Goal: Transaction & Acquisition: Purchase product/service

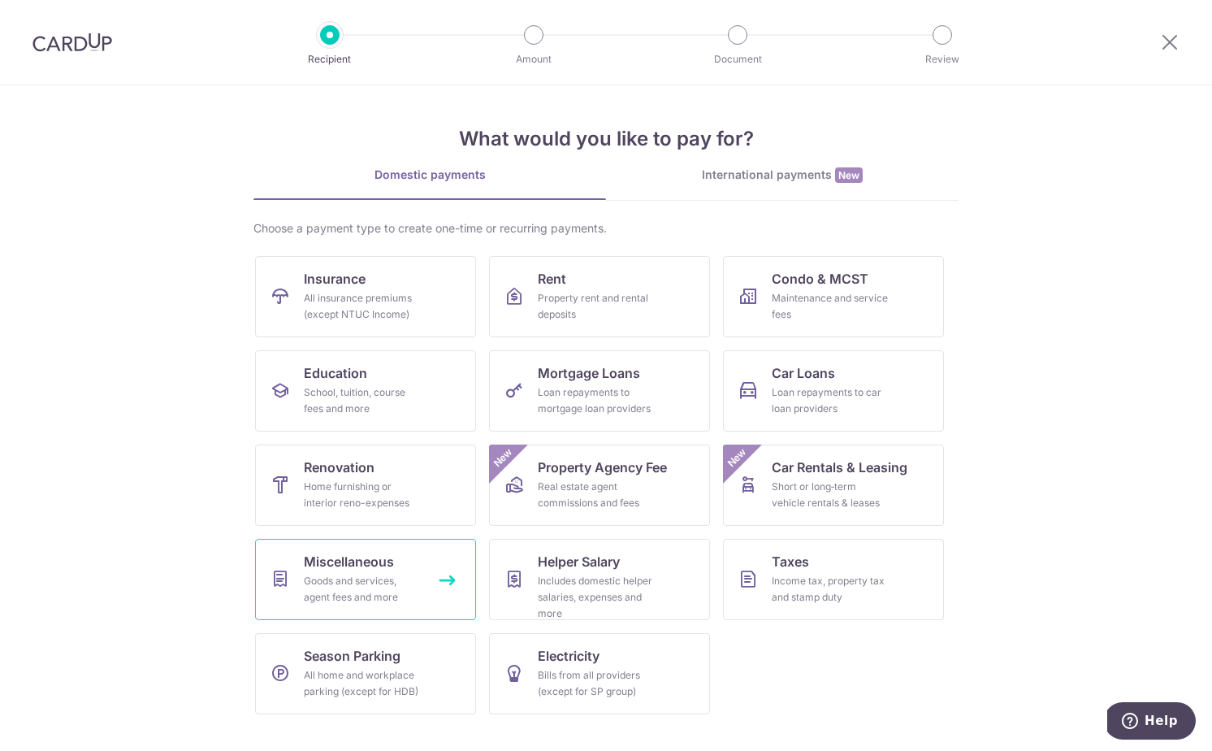
click at [392, 568] on span "Miscellaneous" at bounding box center [349, 562] width 90 height 20
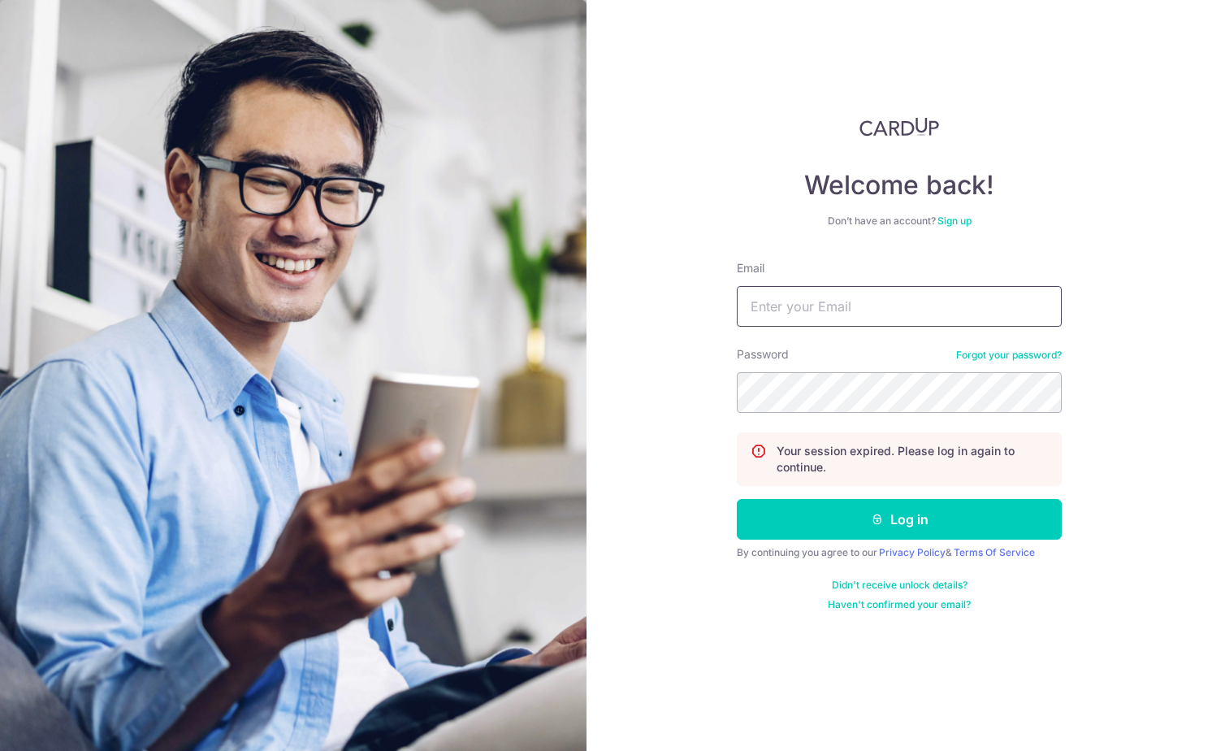
click at [849, 321] on input "Email" at bounding box center [899, 306] width 325 height 41
click at [0, 750] on com-1password-button at bounding box center [0, 751] width 0 height 0
drag, startPoint x: 726, startPoint y: 183, endPoint x: 764, endPoint y: 236, distance: 64.7
click at [728, 184] on div "Welcome back! Don’t have an account? Sign up Email Password Forgot your passwor…" at bounding box center [900, 375] width 626 height 751
click at [851, 308] on input "Email" at bounding box center [899, 306] width 325 height 41
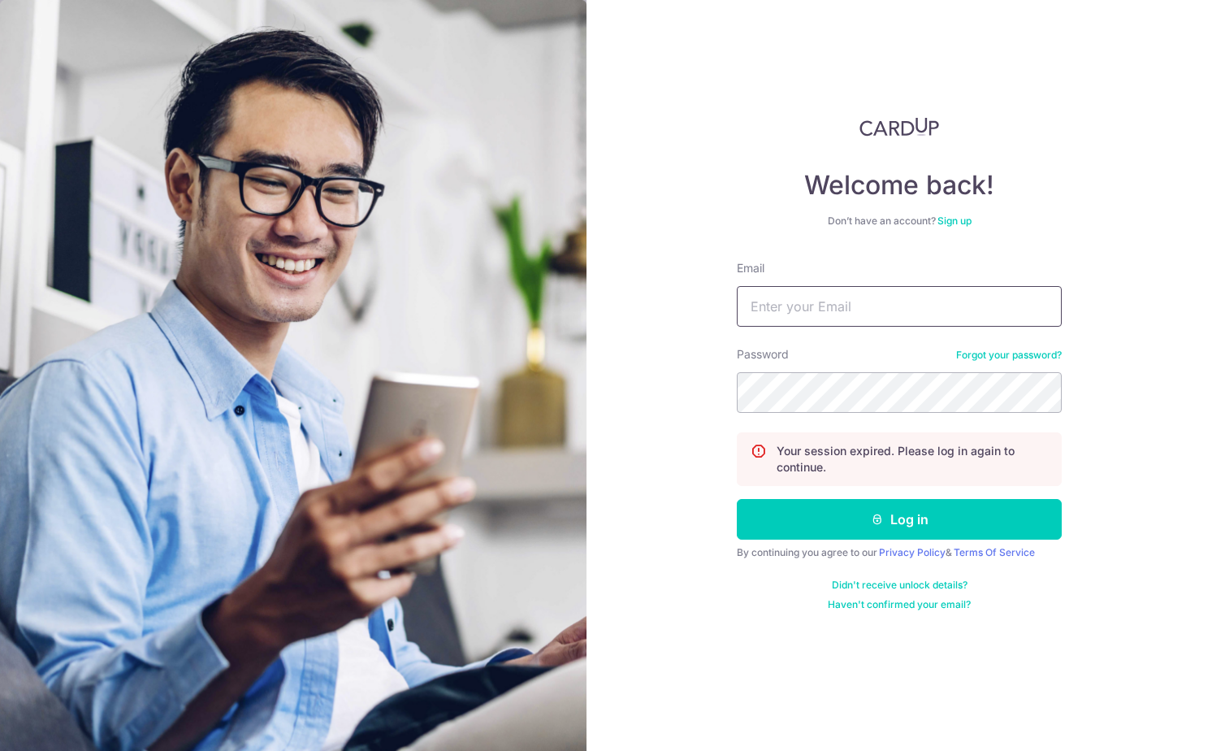
click at [1047, 312] on body "Welcome back! Don’t have an account? Sign up Email Password Forgot your passwor…" at bounding box center [606, 375] width 1212 height 751
click at [0, 750] on com-1password-button at bounding box center [0, 751] width 0 height 0
type input "[PERSON_NAME][EMAIL_ADDRESS][DOMAIN_NAME]"
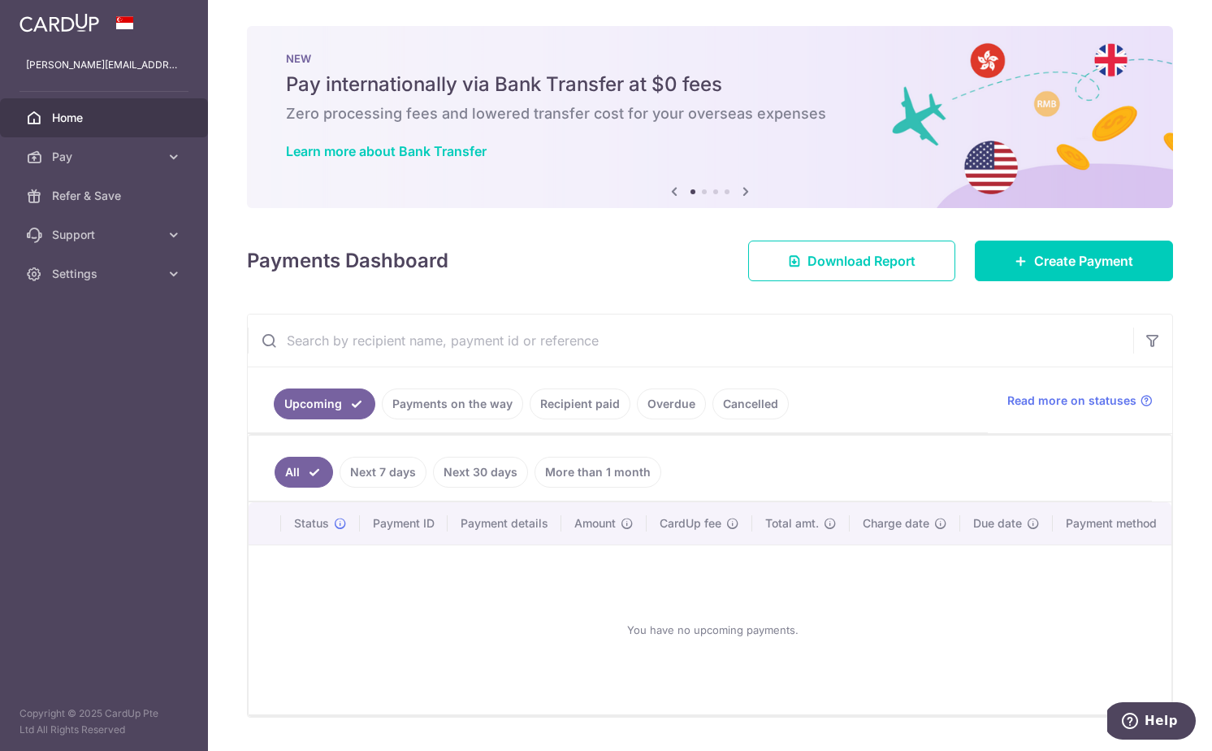
click at [643, 298] on div "× Pause Schedule Pause all future payments in this series Pause just this one p…" at bounding box center [710, 375] width 1004 height 751
click at [106, 148] on link "Pay" at bounding box center [104, 156] width 208 height 39
click at [76, 199] on span "Payments" at bounding box center [105, 196] width 107 height 16
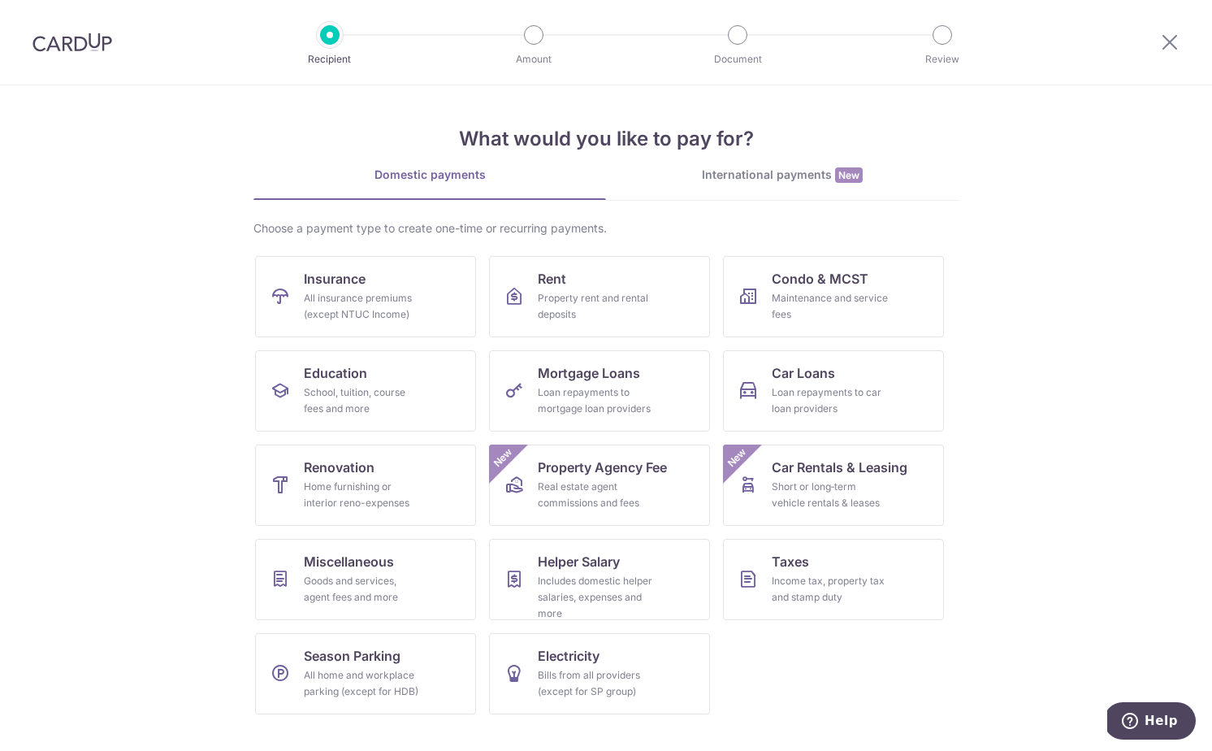
click at [73, 36] on img at bounding box center [73, 43] width 80 height 20
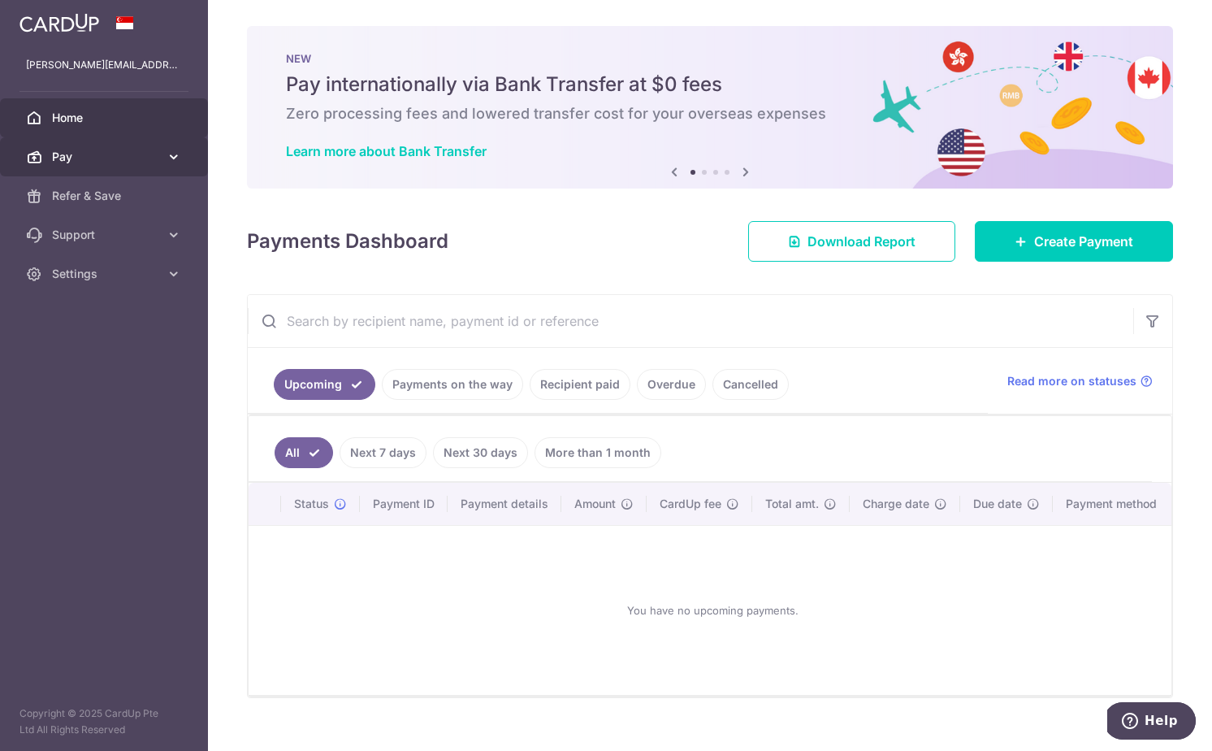
click at [196, 158] on link "Pay" at bounding box center [104, 156] width 208 height 39
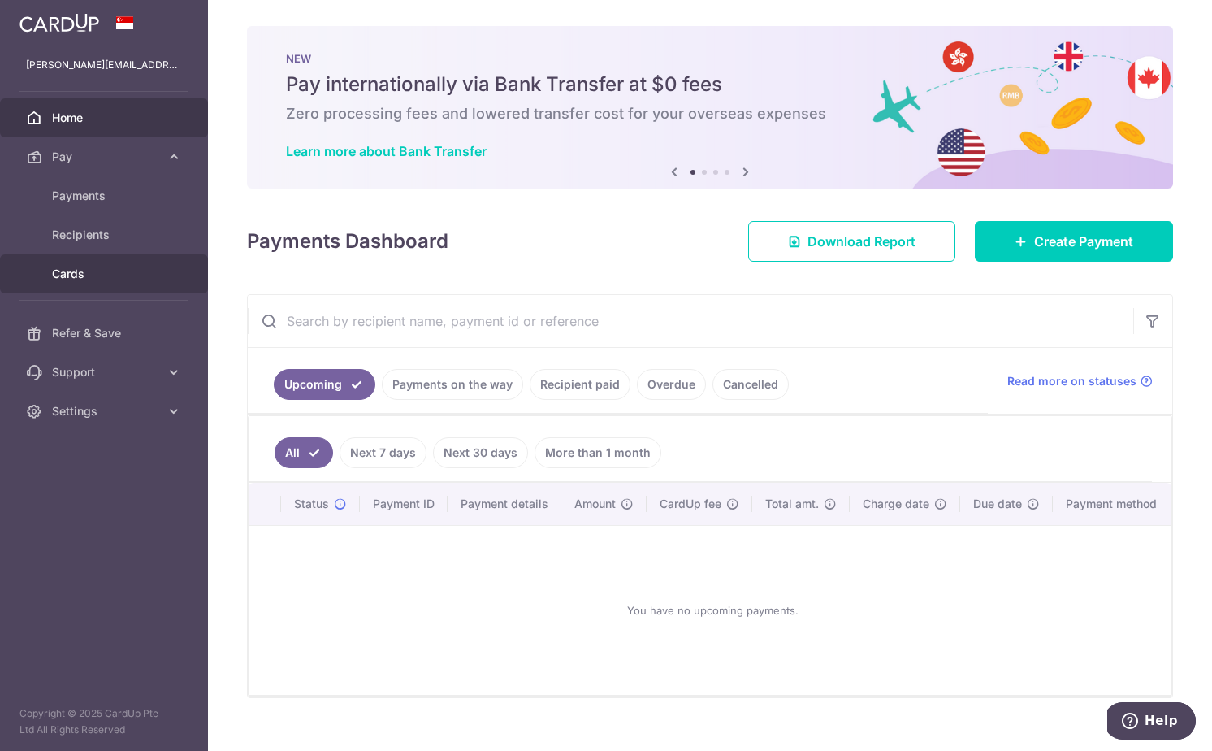
click at [68, 279] on span "Cards" at bounding box center [105, 274] width 107 height 16
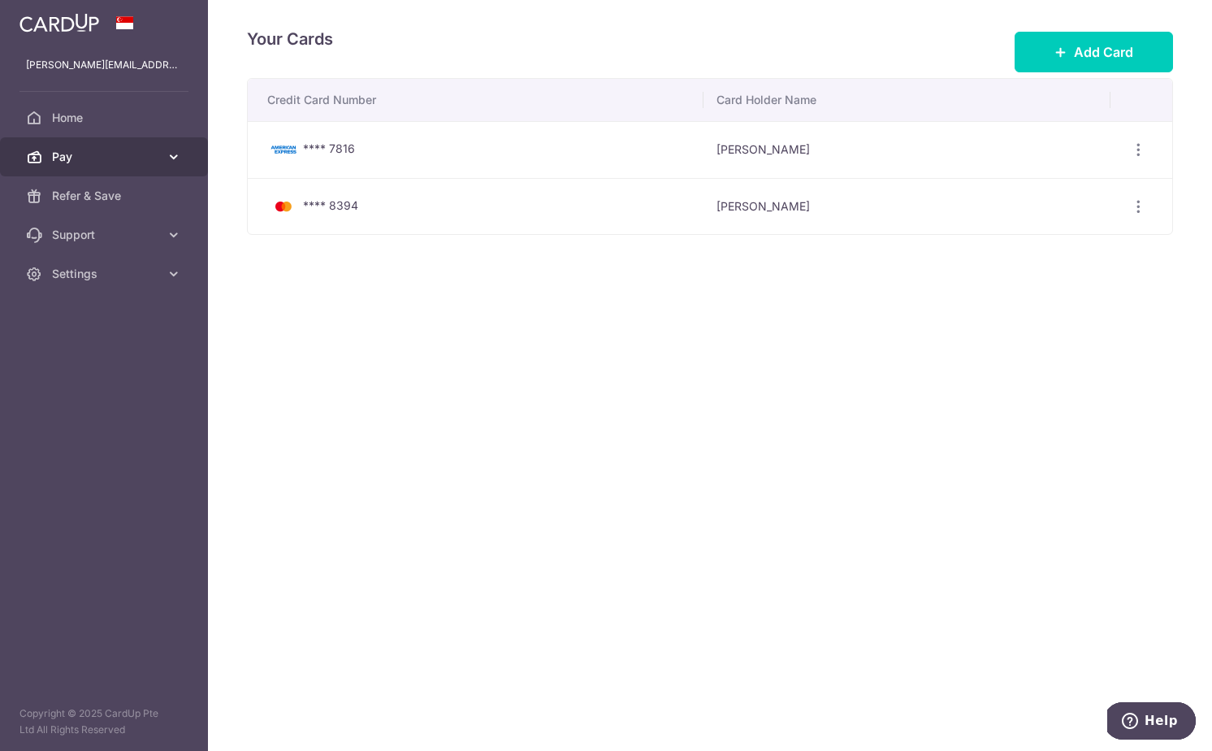
click at [72, 158] on span "Pay" at bounding box center [105, 157] width 107 height 16
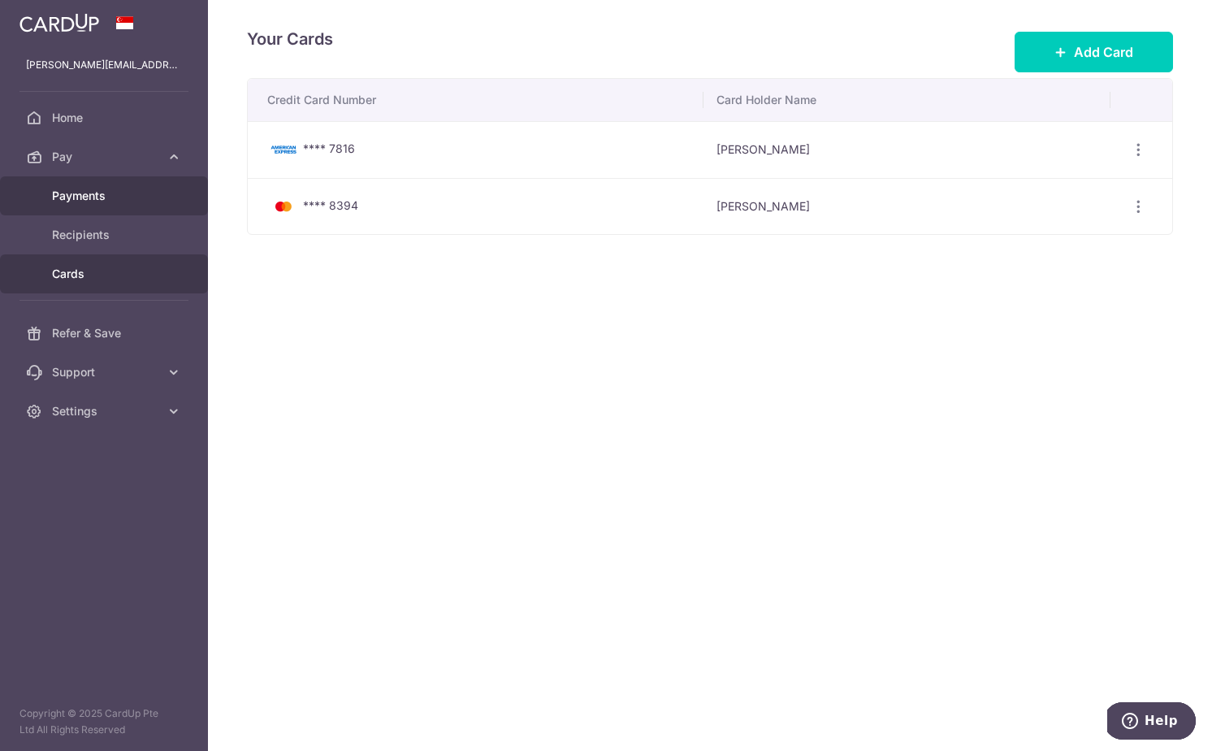
click at [80, 201] on span "Payments" at bounding box center [105, 196] width 107 height 16
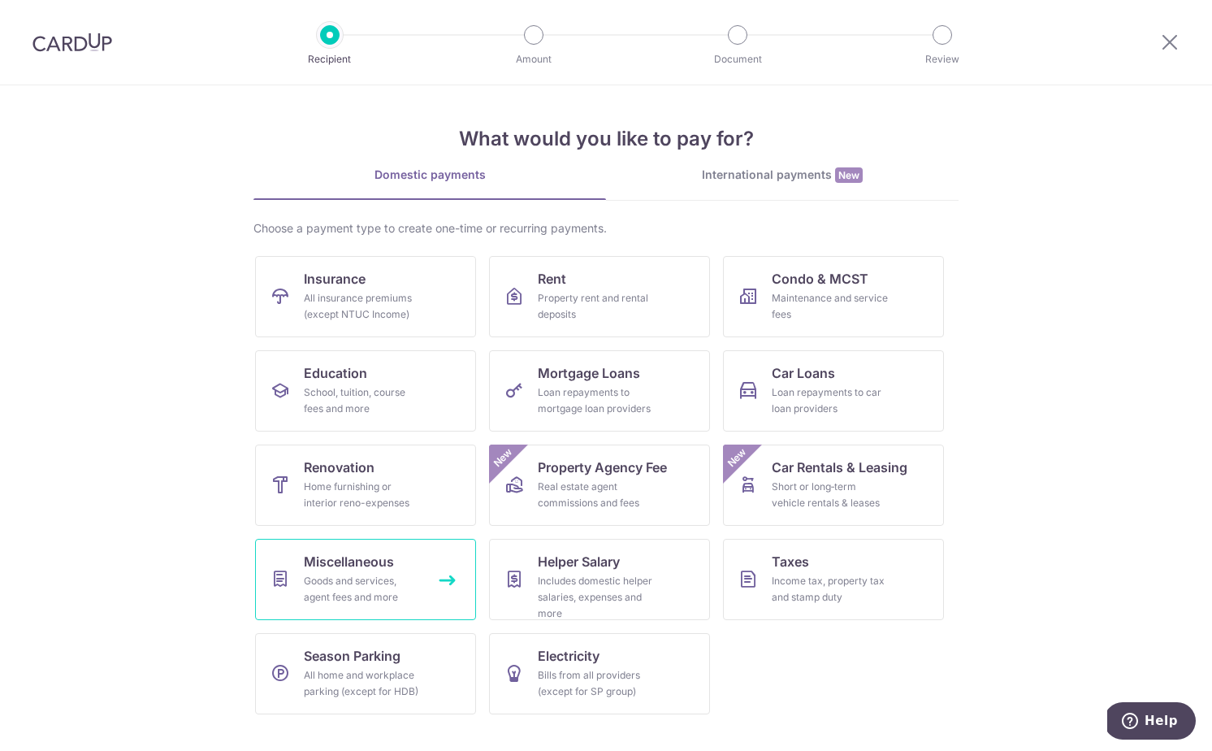
click at [446, 579] on link "Miscellaneous Goods and services, agent fees and more" at bounding box center [365, 579] width 221 height 81
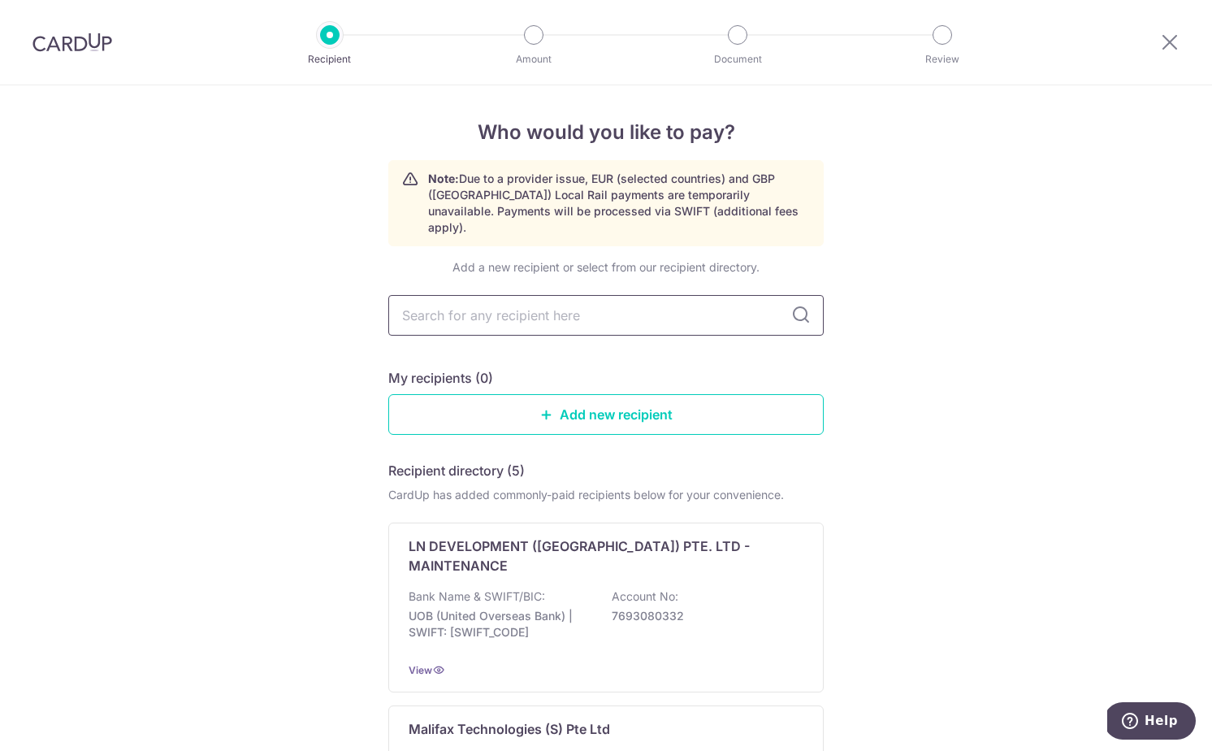
click at [602, 295] on input "text" at bounding box center [606, 315] width 436 height 41
type input "K.C. Dat"
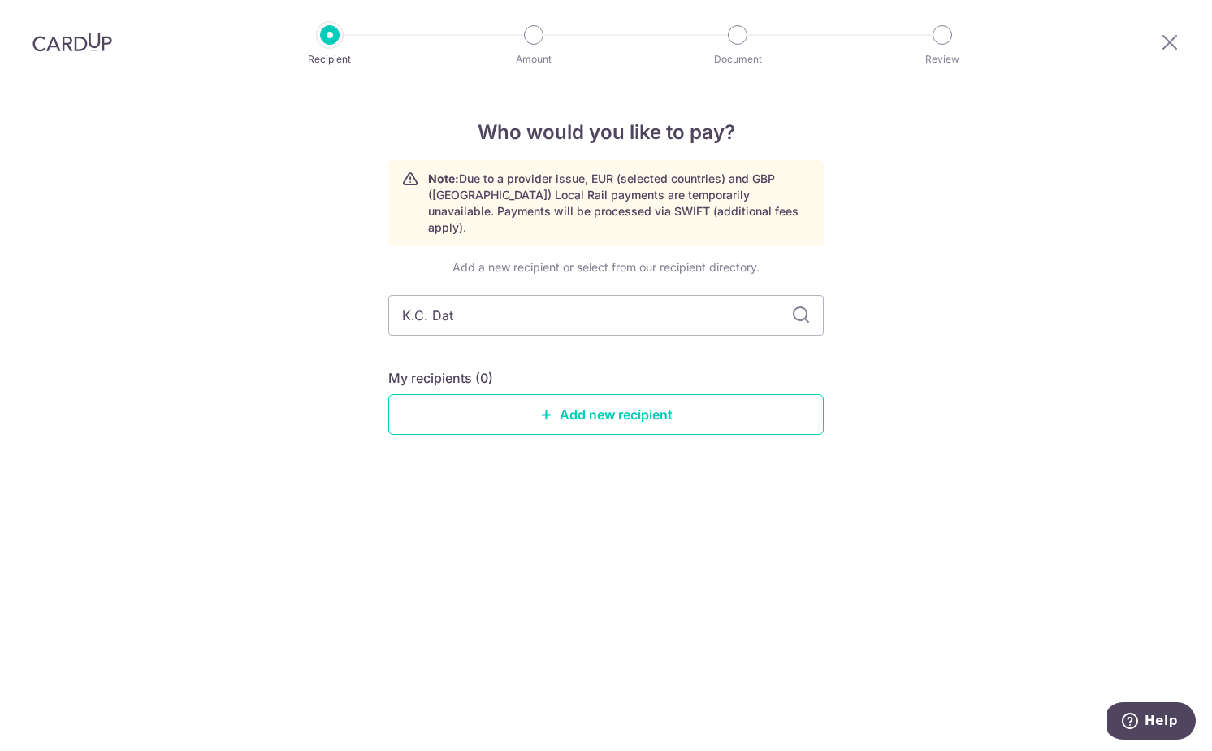
drag, startPoint x: 508, startPoint y: 291, endPoint x: 344, endPoint y: 301, distance: 164.4
click at [344, 301] on div "Who would you like to pay? Note: Due to a provider issue, EUR (selected countri…" at bounding box center [606, 418] width 1212 height 666
drag, startPoint x: 566, startPoint y: 298, endPoint x: 228, endPoint y: 293, distance: 338.1
click at [228, 293] on div "Who would you like to pay? Note: Due to a provider issue, EUR (selected countri…" at bounding box center [606, 418] width 1212 height 666
click at [232, 292] on div "Who would you like to pay? Note: Due to a provider issue, EUR (selected countri…" at bounding box center [606, 418] width 1212 height 666
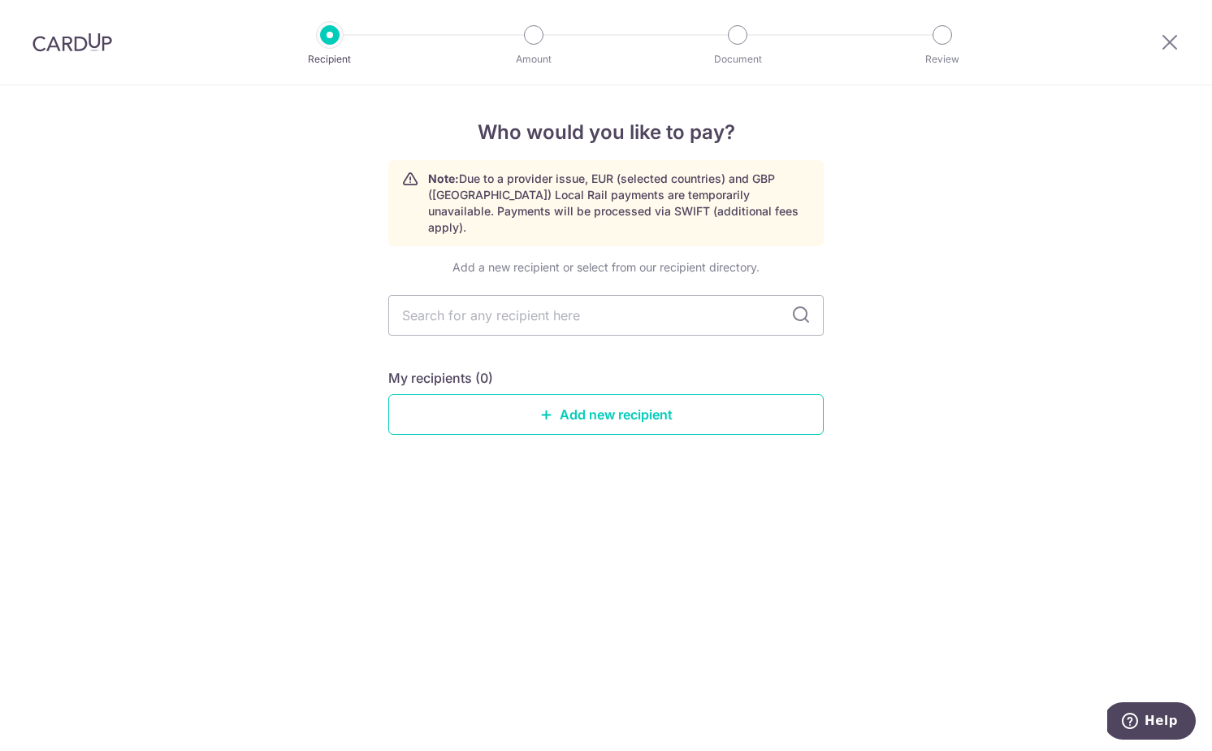
click at [983, 295] on div "Who would you like to pay? Note: Due to a provider issue, EUR (selected countri…" at bounding box center [606, 418] width 1212 height 666
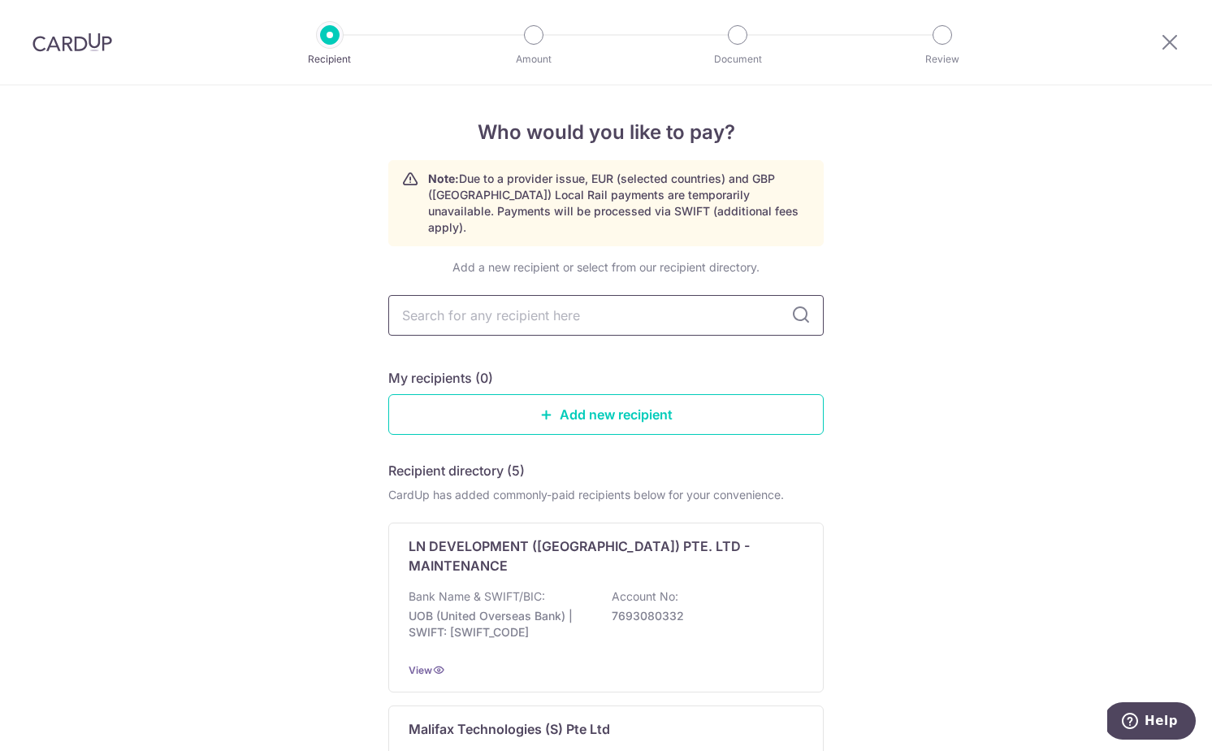
type input "K"
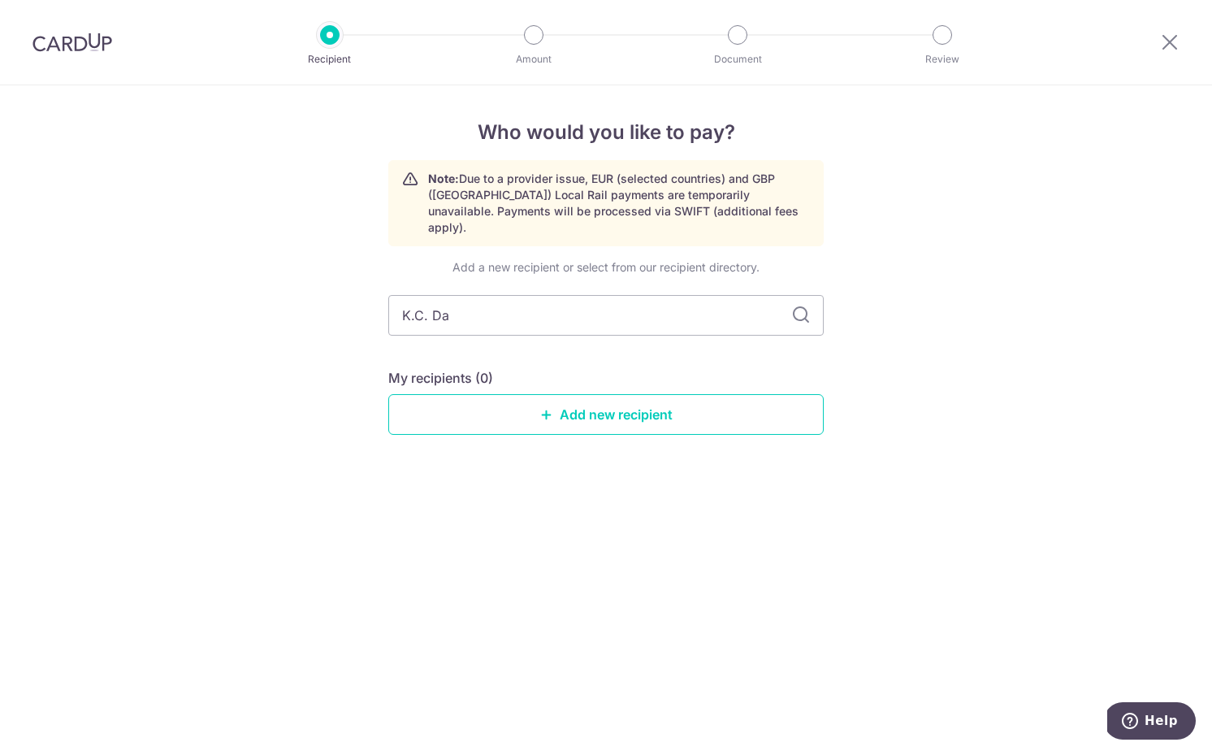
type input "K.C. Dat"
click at [241, 303] on div "Who would you like to pay? Note: Due to a provider issue, EUR (selected countri…" at bounding box center [606, 418] width 1212 height 666
click at [549, 408] on icon at bounding box center [546, 414] width 13 height 13
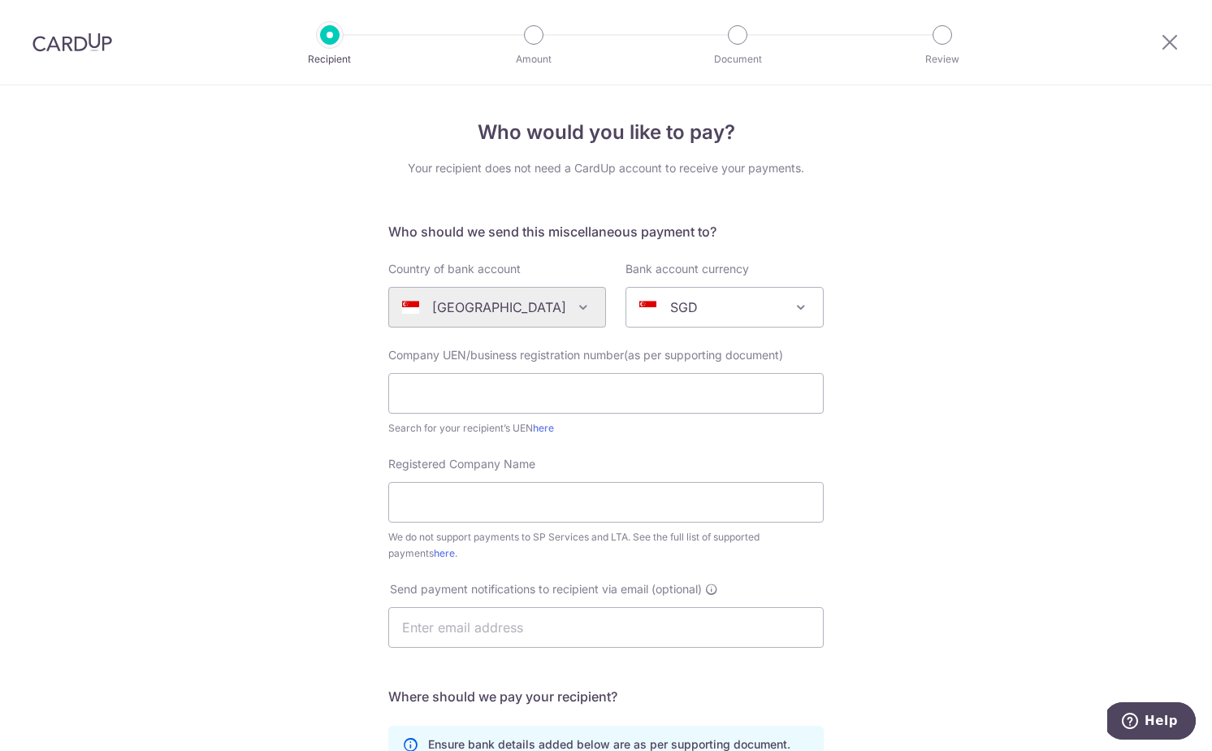
click at [254, 394] on div "Who would you like to pay? Your recipient does not need a CardUp account to rec…" at bounding box center [606, 589] width 1212 height 1008
click at [1172, 45] on icon at bounding box center [1170, 42] width 20 height 20
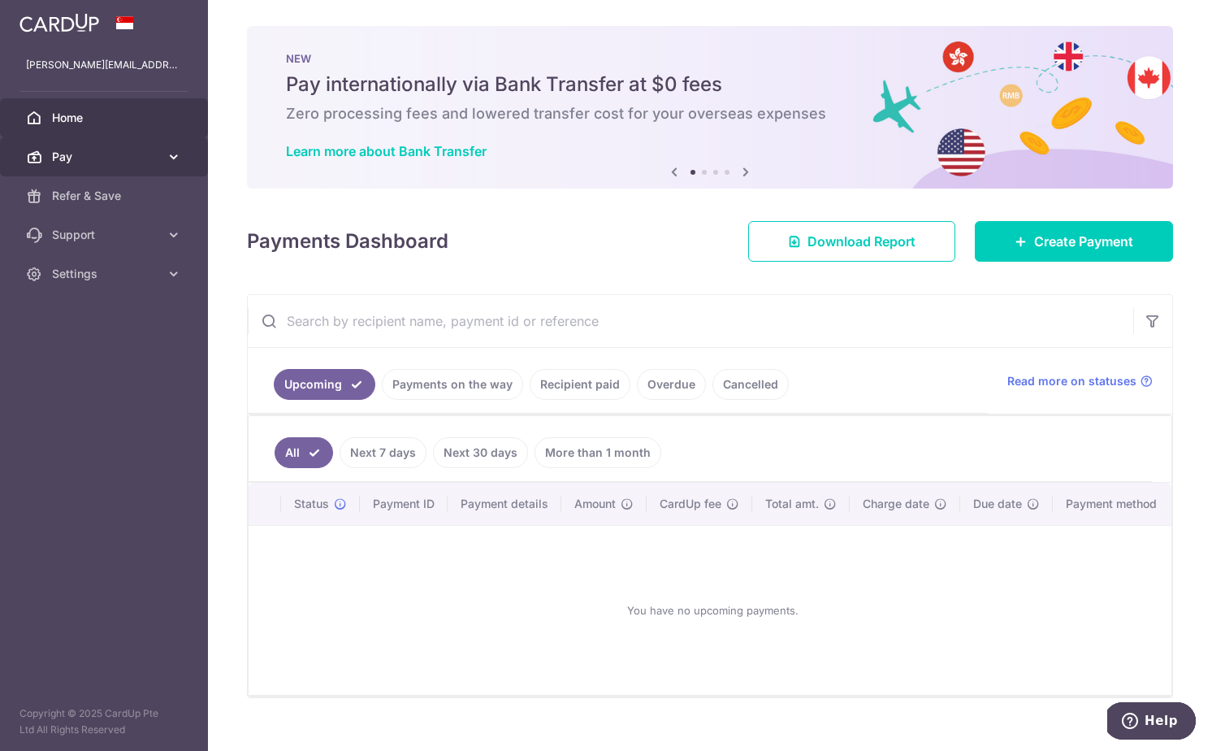
click at [141, 154] on span "Pay" at bounding box center [105, 157] width 107 height 16
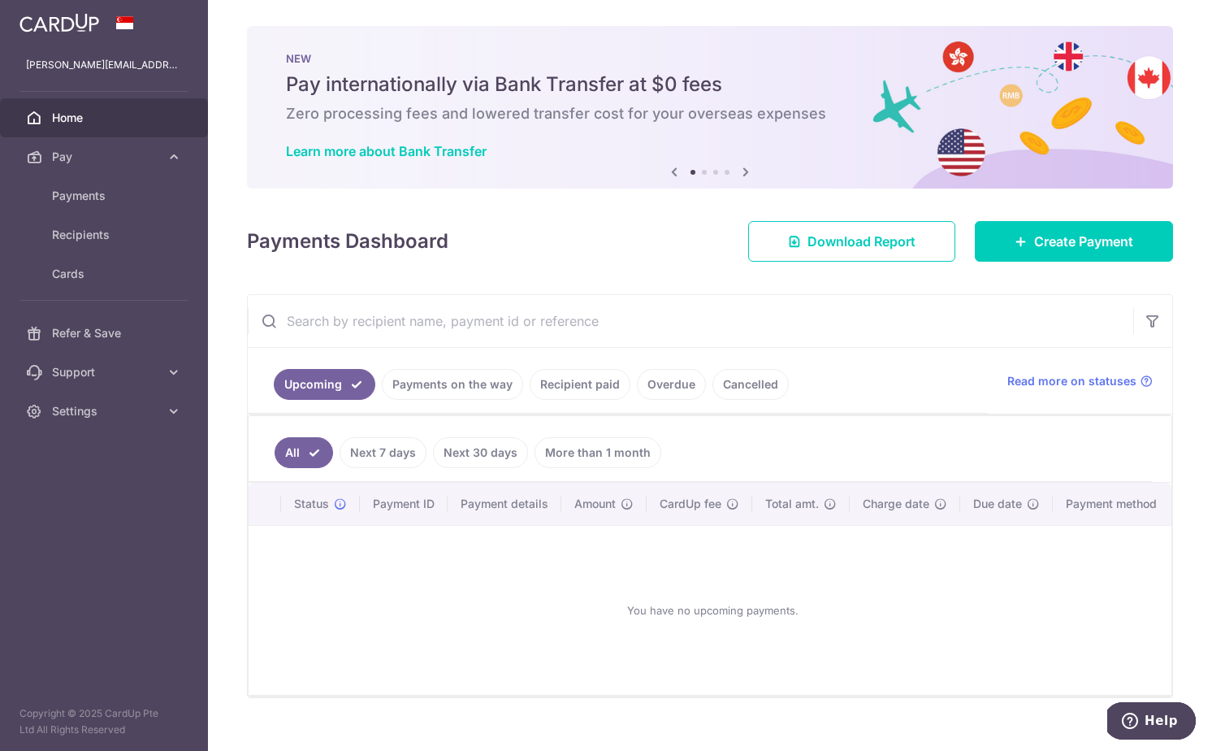
click at [546, 378] on link "Recipient paid" at bounding box center [580, 384] width 101 height 31
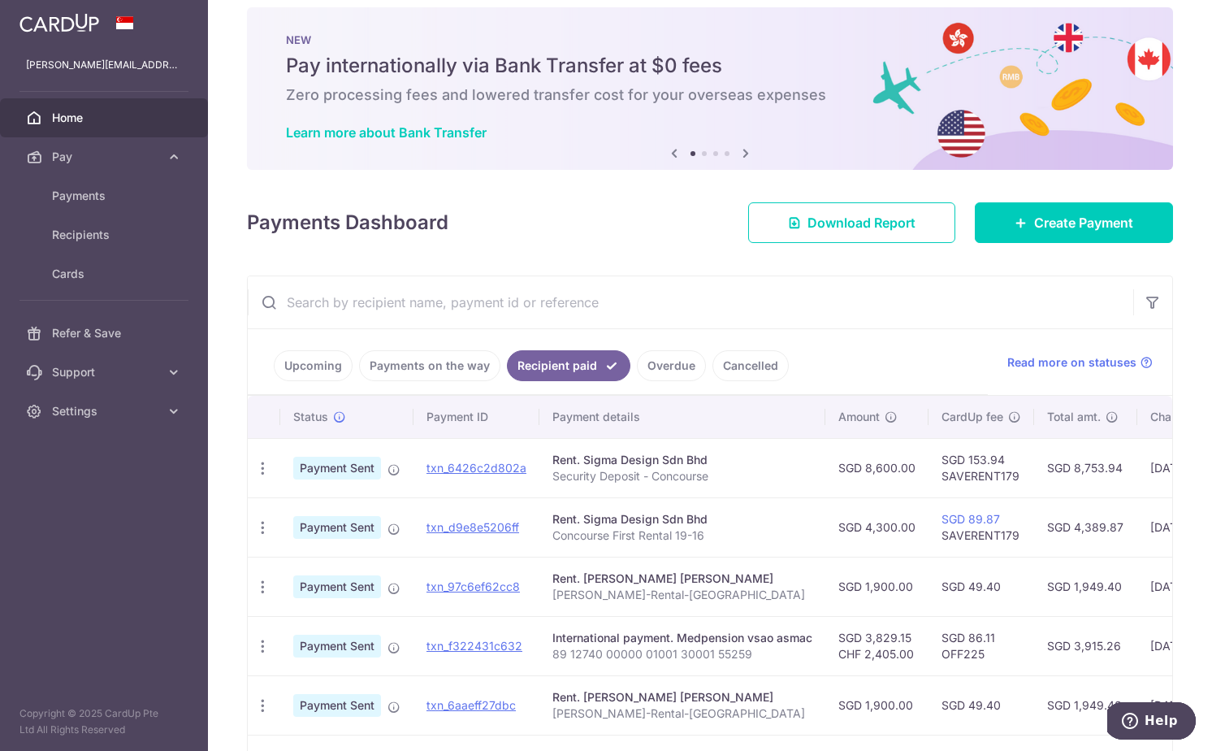
scroll to position [25, 0]
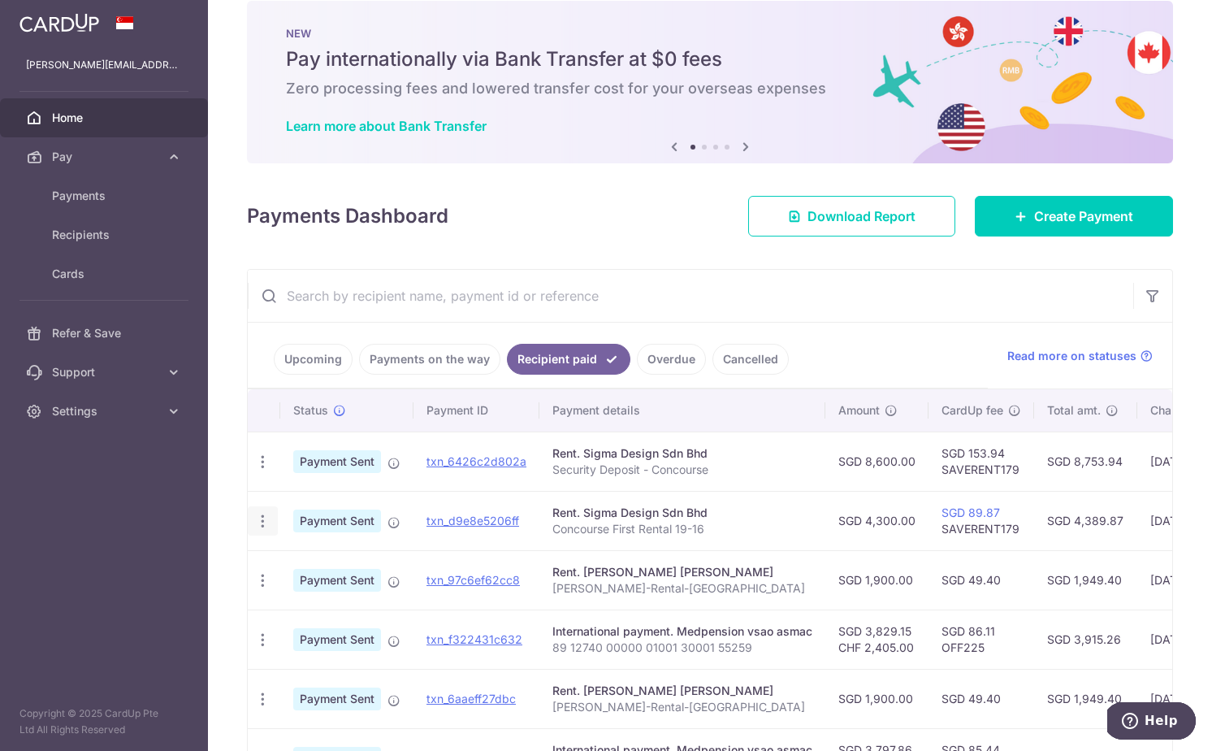
click at [258, 470] on icon "button" at bounding box center [262, 461] width 17 height 17
click at [258, 519] on icon "button" at bounding box center [262, 521] width 17 height 17
click at [778, 510] on div "Rent. Sigma Design Sdn Bhd" at bounding box center [683, 513] width 260 height 16
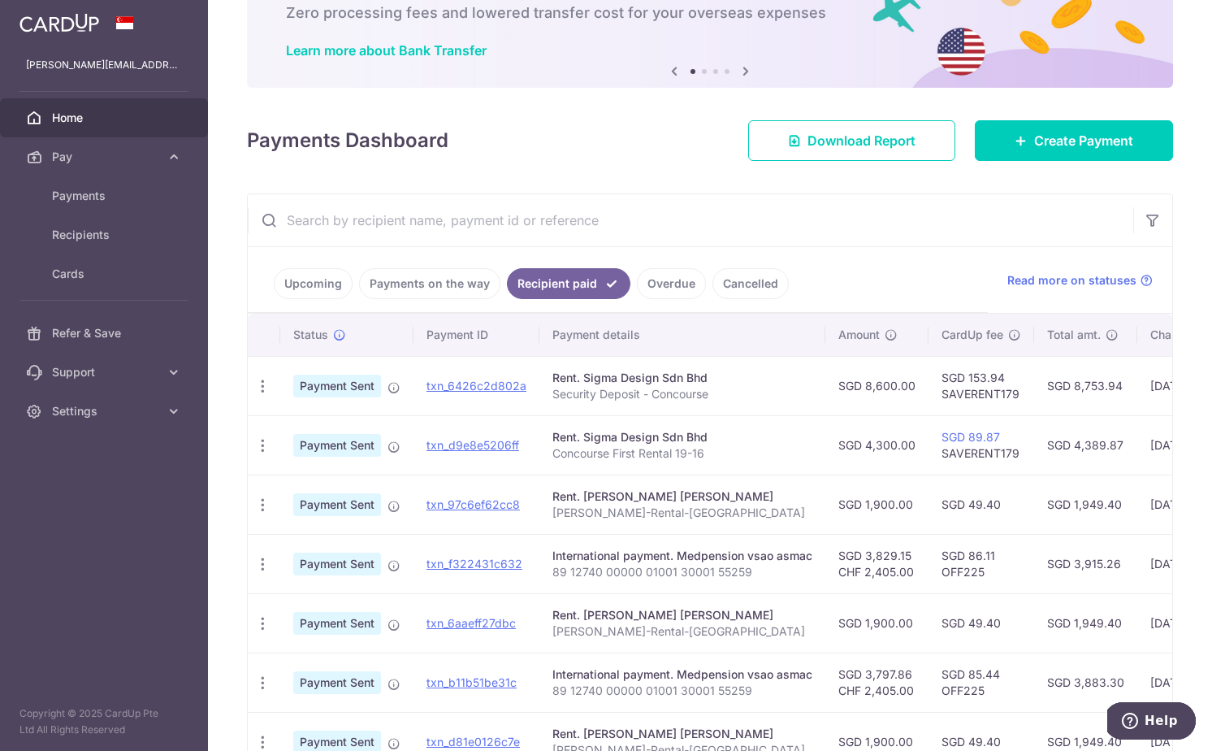
scroll to position [146, 0]
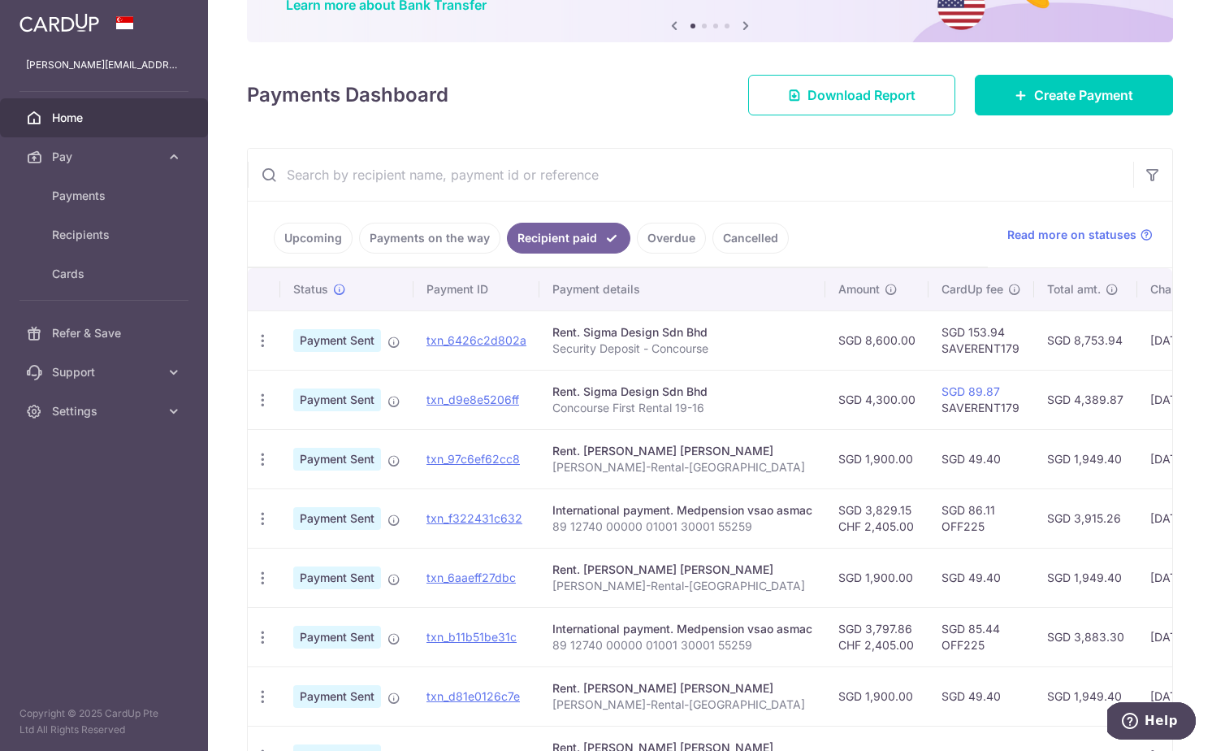
click at [781, 526] on p "89 12740 00000 01001 30001 55259" at bounding box center [683, 526] width 260 height 16
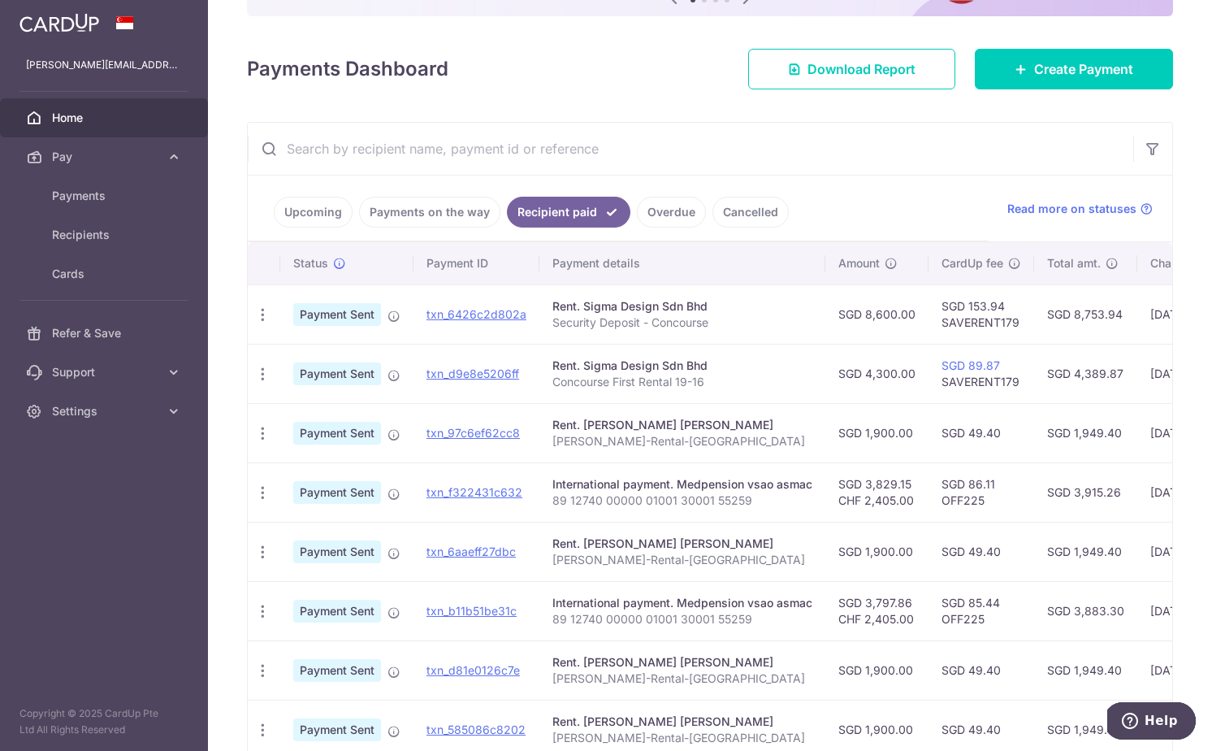
scroll to position [0, 0]
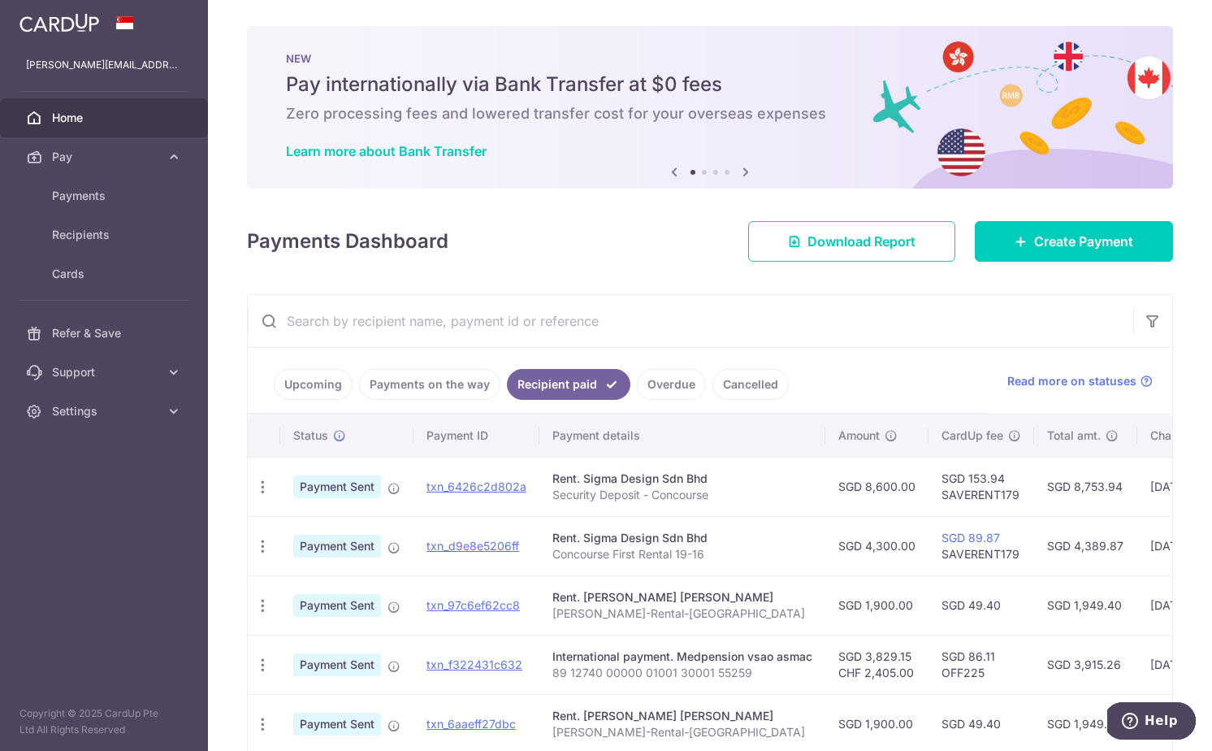
click at [228, 176] on div "× Pause Schedule Pause all future payments in this series Pause just this one p…" at bounding box center [710, 375] width 1004 height 751
click at [436, 19] on div "× Pause Schedule Pause all future payments in this series Pause just this one p…" at bounding box center [710, 375] width 1004 height 751
click at [745, 171] on icon at bounding box center [746, 172] width 20 height 20
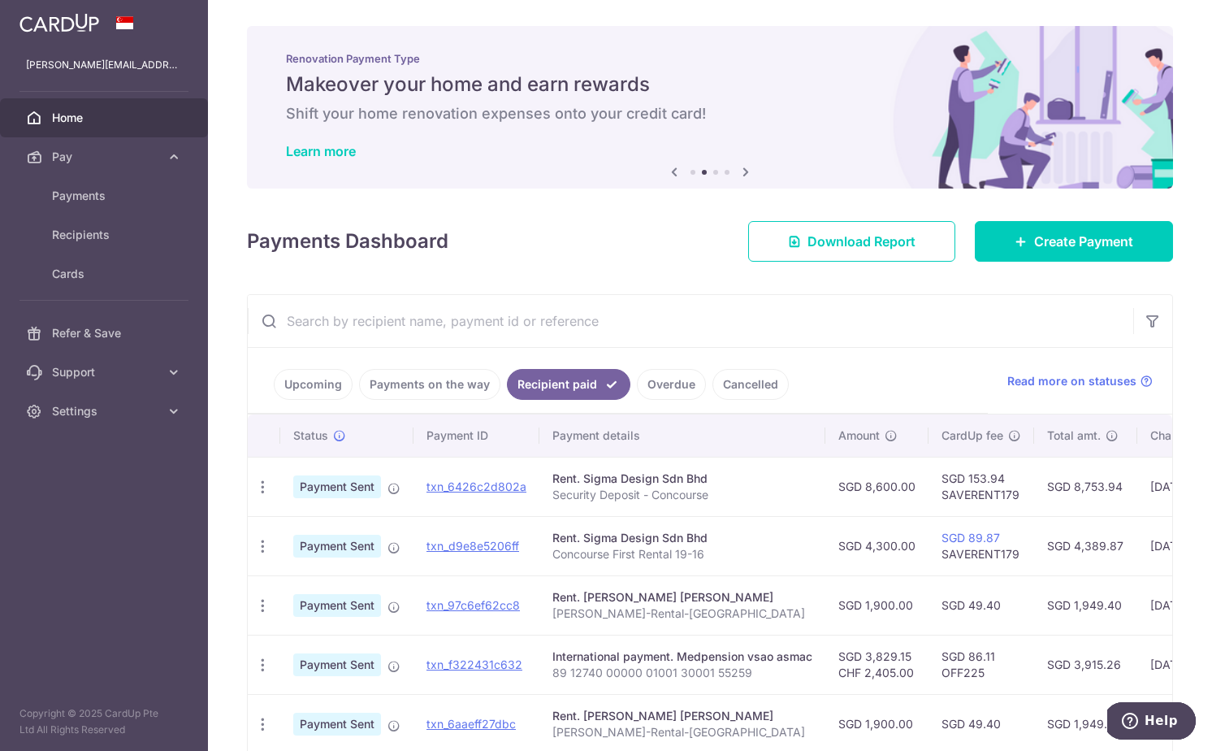
click at [745, 171] on icon at bounding box center [746, 172] width 20 height 20
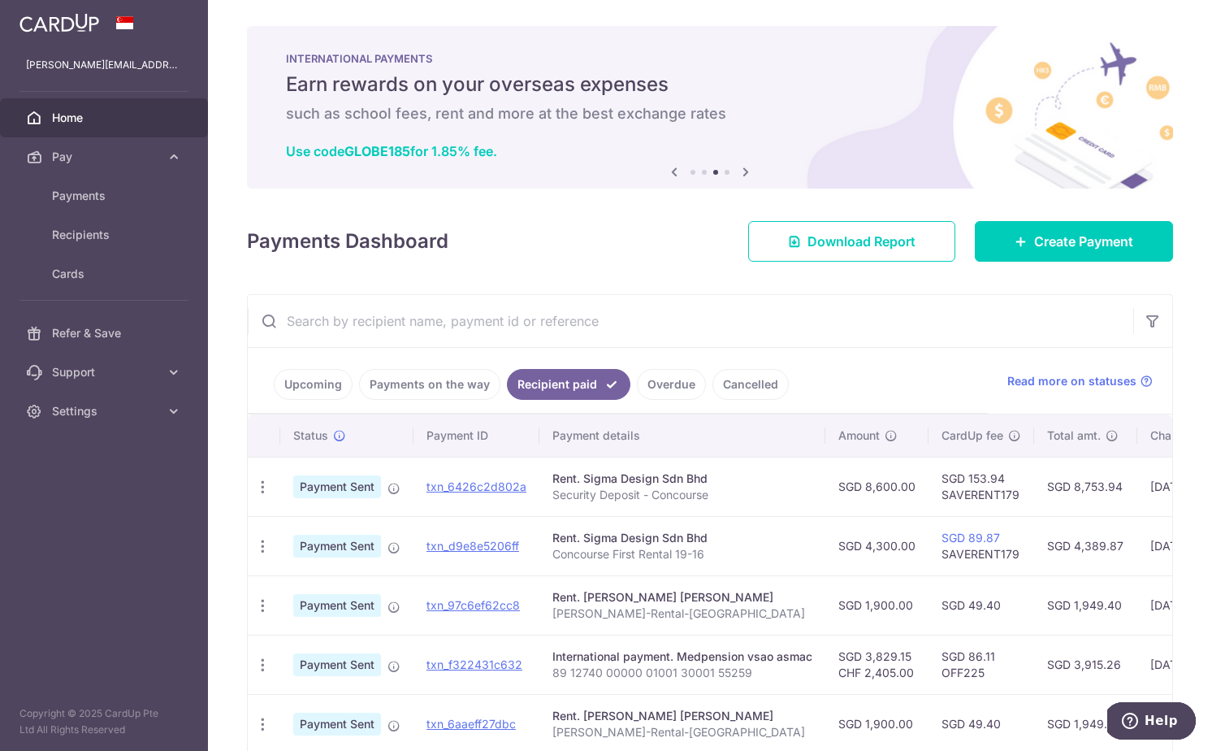
click at [744, 174] on icon at bounding box center [746, 172] width 20 height 20
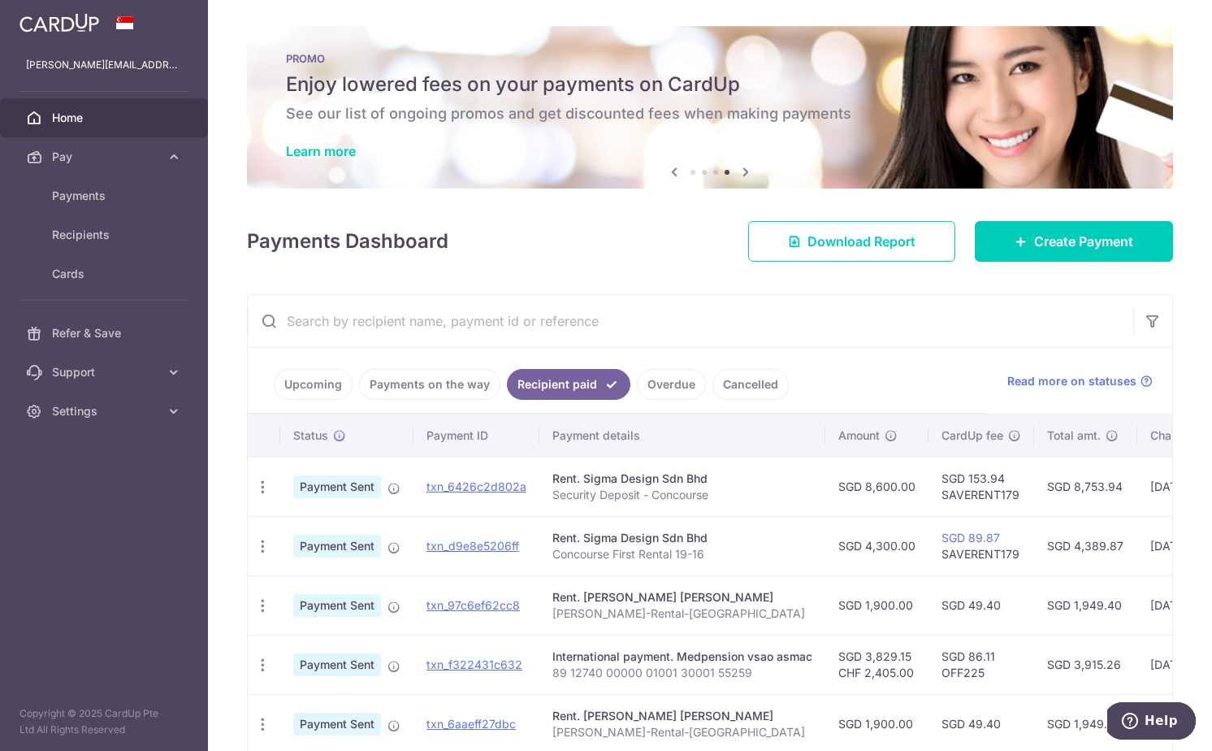
click at [744, 174] on icon at bounding box center [746, 172] width 20 height 20
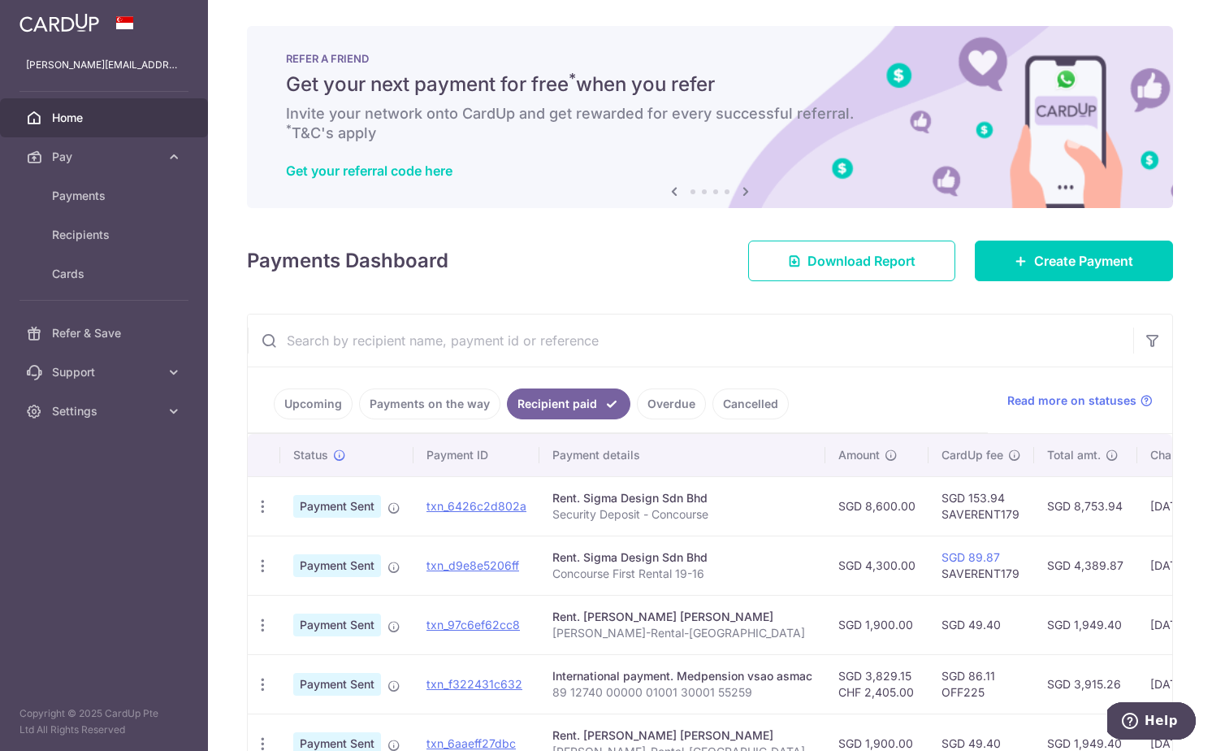
click at [552, 225] on div "× Pause Schedule Pause all future payments in this series Pause just this one p…" at bounding box center [710, 375] width 1004 height 751
click at [256, 221] on div "× Pause Schedule Pause all future payments in this series Pause just this one p…" at bounding box center [710, 375] width 1004 height 751
click at [739, 190] on icon at bounding box center [746, 191] width 20 height 20
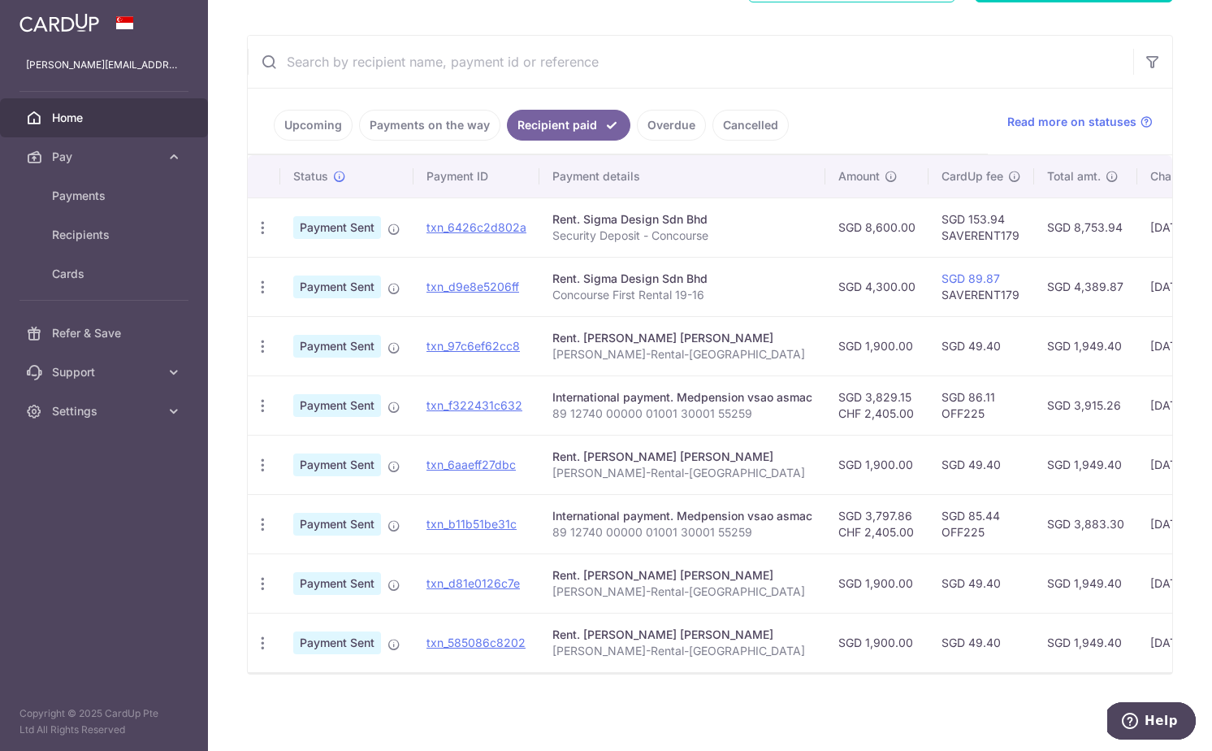
scroll to position [268, 0]
